Goal: Task Accomplishment & Management: Use online tool/utility

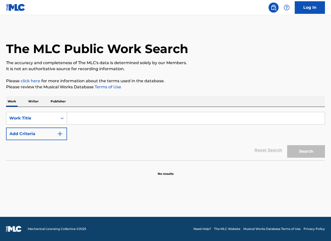
click at [312, 5] on link "Log In" at bounding box center [310, 7] width 30 height 13
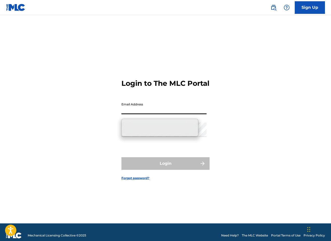
click at [157, 112] on input "Email Address" at bounding box center [163, 107] width 85 height 14
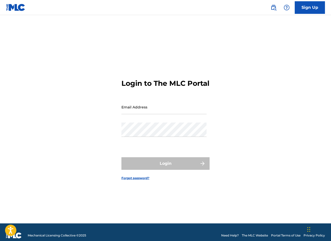
type input "[EMAIL_ADDRESS][DOMAIN_NAME]"
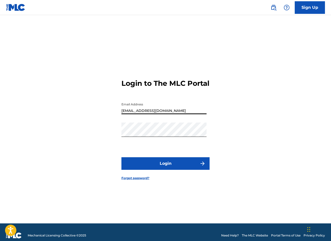
click at [157, 162] on button "Login" at bounding box center [165, 163] width 88 height 13
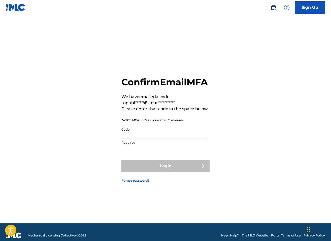
click at [170, 131] on input "Code" at bounding box center [163, 132] width 85 height 14
paste input "623042"
type input "623042"
click at [121, 160] on button "Login" at bounding box center [165, 166] width 88 height 13
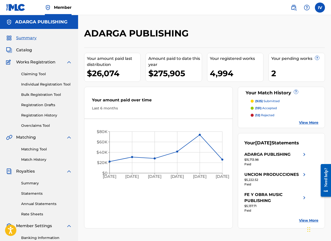
click at [30, 49] on span "Catalog" at bounding box center [24, 50] width 16 height 6
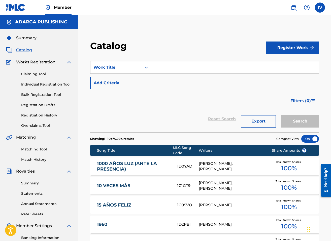
click at [177, 69] on input "Search Form" at bounding box center [235, 67] width 168 height 12
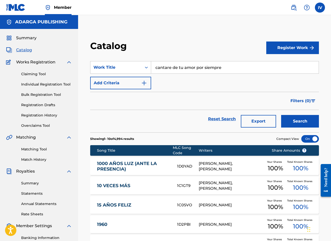
click at [171, 70] on input "cantare de tu amor por siempre" at bounding box center [235, 67] width 168 height 12
type input "cantaré de tu amor por siempre"
click at [281, 115] on button "Search" at bounding box center [300, 121] width 38 height 13
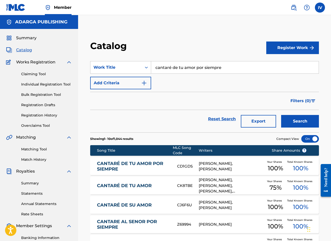
scroll to position [11, 0]
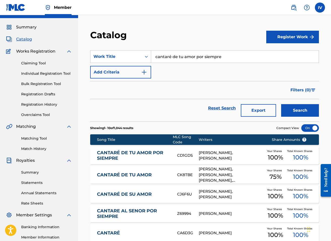
click at [131, 154] on link "CANTARÉ DE TU AMOR POR SIEMPRE" at bounding box center [133, 155] width 73 height 11
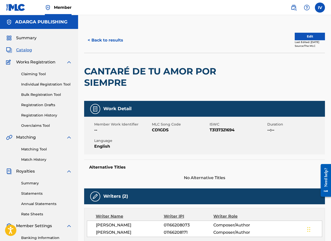
click at [155, 131] on span "CD1GDS" at bounding box center [180, 130] width 56 height 6
copy span "CD1GDS"
click at [133, 74] on h2 "CANTARÉ DE TU AMOR POR SIEMPRE" at bounding box center [156, 77] width 145 height 23
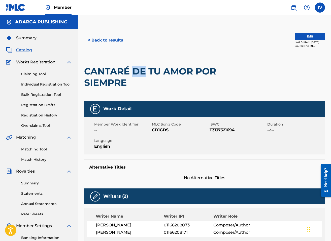
click at [133, 74] on h2 "CANTARÉ DE TU AMOR POR SIEMPRE" at bounding box center [156, 77] width 145 height 23
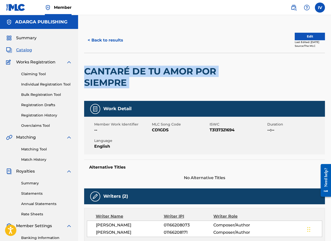
click at [133, 74] on h2 "CANTARÉ DE TU AMOR POR SIEMPRE" at bounding box center [156, 77] width 145 height 23
copy div "CANTARÉ DE TU AMOR POR SIEMPRE"
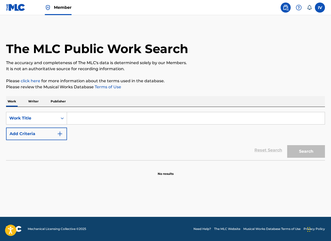
click at [9, 4] on img at bounding box center [15, 7] width 19 height 7
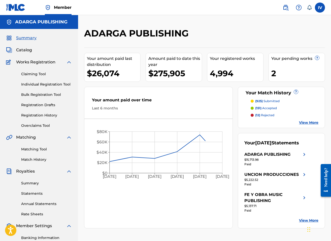
click at [40, 148] on link "Matching Tool" at bounding box center [46, 149] width 51 height 5
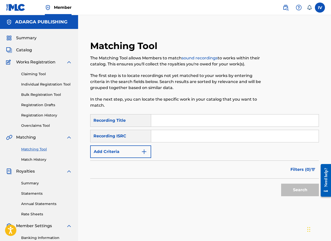
click at [167, 138] on input "Search Form" at bounding box center [235, 136] width 168 height 12
paste input "QM6N21903209"
type input "QM6N21903209"
click at [281, 184] on button "Search" at bounding box center [300, 190] width 38 height 13
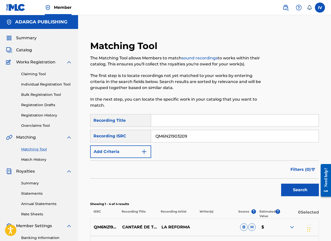
scroll to position [97, 0]
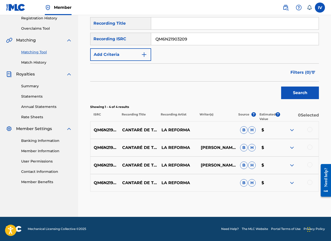
click at [311, 128] on div at bounding box center [309, 129] width 5 height 5
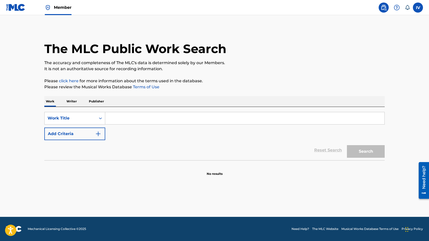
click at [47, 8] on img at bounding box center [48, 8] width 6 height 6
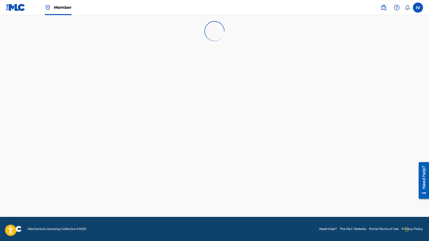
click at [9, 8] on img at bounding box center [15, 7] width 19 height 7
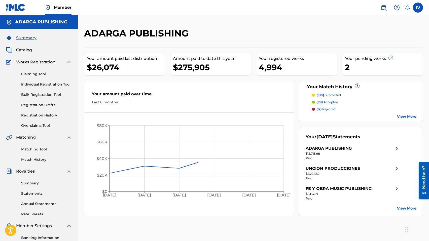
click at [19, 49] on span "Catalog" at bounding box center [24, 50] width 16 height 6
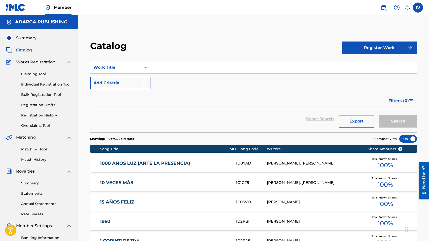
click at [182, 65] on input "Search Form" at bounding box center [284, 67] width 266 height 12
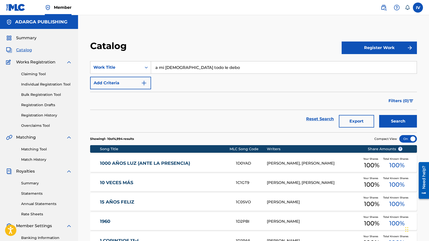
type input "a mi [DEMOGRAPHIC_DATA] todo le debo"
click at [379, 115] on button "Search" at bounding box center [398, 121] width 38 height 13
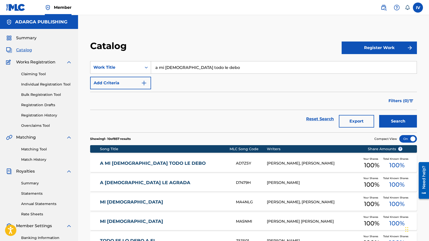
click at [160, 161] on link "A MI [DEMOGRAPHIC_DATA] TODO [PERSON_NAME]" at bounding box center [164, 164] width 129 height 6
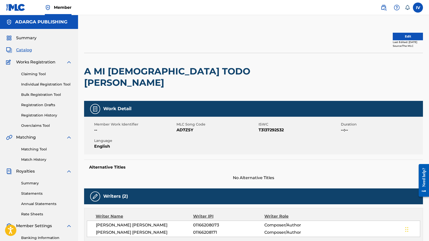
click at [186, 127] on span "AD7Z5Y" at bounding box center [217, 130] width 81 height 6
click at [153, 70] on h2 "A MI DIOS TODO LE DEBO" at bounding box center [186, 77] width 204 height 23
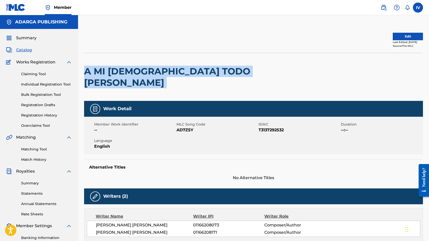
click at [153, 70] on h2 "A MI DIOS TODO LE DEBO" at bounding box center [186, 77] width 204 height 23
copy div "A MI DIOS TODO LE DEBO"
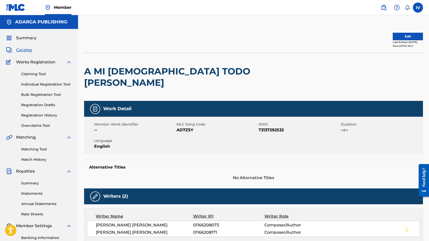
click at [179, 127] on span "AD7Z5Y" at bounding box center [217, 130] width 81 height 6
copy span "AD7Z5Y"
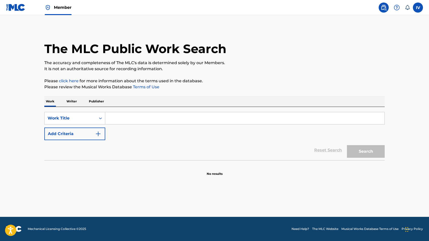
click at [21, 7] on img at bounding box center [15, 7] width 19 height 7
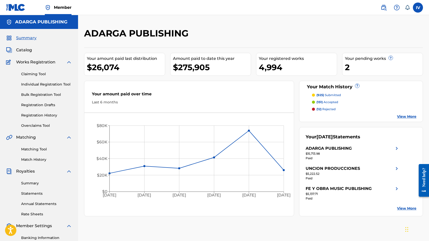
click at [30, 53] on div "Summary Catalog Works Registration Claiming Tool Individual Registration Tool B…" at bounding box center [39, 158] width 78 height 259
click at [24, 51] on span "Catalog" at bounding box center [24, 50] width 16 height 6
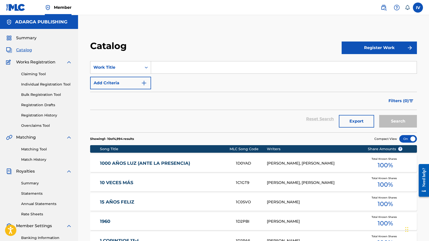
click at [173, 71] on input "Search Form" at bounding box center [284, 67] width 266 height 12
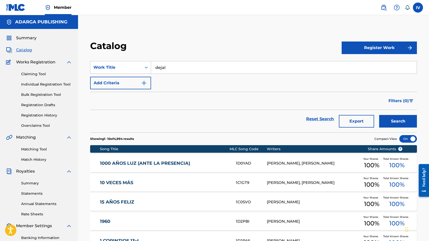
paste input "Déjalo Que Se Mueva La Reforma [PERSON_NAME]"
click at [200, 68] on input "Déjalo Que Se Mueva La Reforma [PERSON_NAME]" at bounding box center [284, 67] width 266 height 12
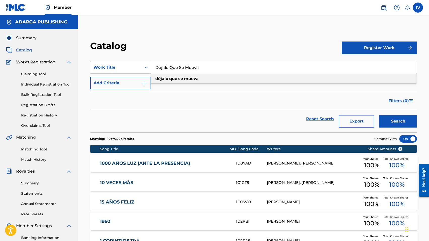
click at [183, 78] on span "Search Form" at bounding box center [183, 78] width 1 height 5
type input "déjalo que se mueva"
click at [379, 115] on button "Search" at bounding box center [398, 121] width 38 height 13
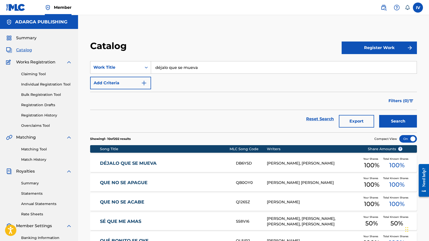
click at [152, 164] on link "DÉJALO QUE SE MUEVA" at bounding box center [164, 164] width 129 height 6
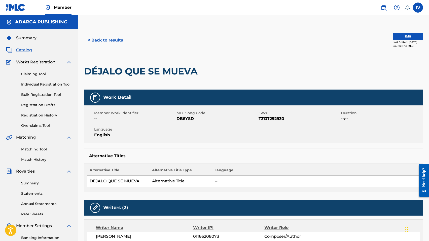
scroll to position [365, 0]
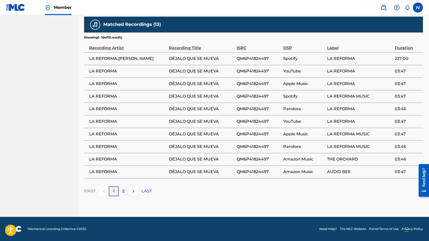
click at [261, 61] on span "QM6P41824497" at bounding box center [259, 59] width 44 height 6
copy div "QM6P41824497"
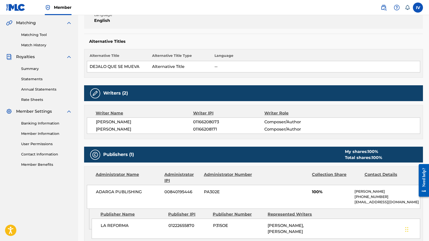
scroll to position [110, 0]
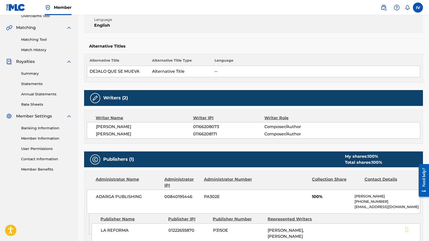
click at [35, 39] on link "Matching Tool" at bounding box center [46, 39] width 51 height 5
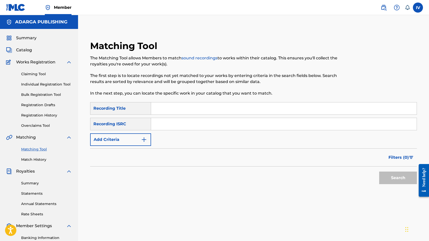
click at [165, 122] on input "Search Form" at bounding box center [284, 124] width 266 height 12
paste input "QM6P41824497"
type input "QM6P41824497"
click at [379, 172] on button "Search" at bounding box center [398, 178] width 38 height 13
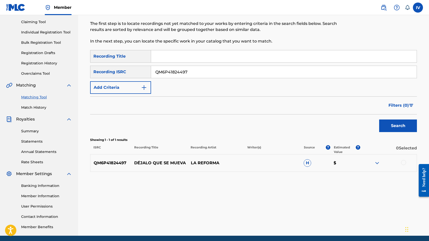
scroll to position [67, 0]
